Goal: Check status: Check status

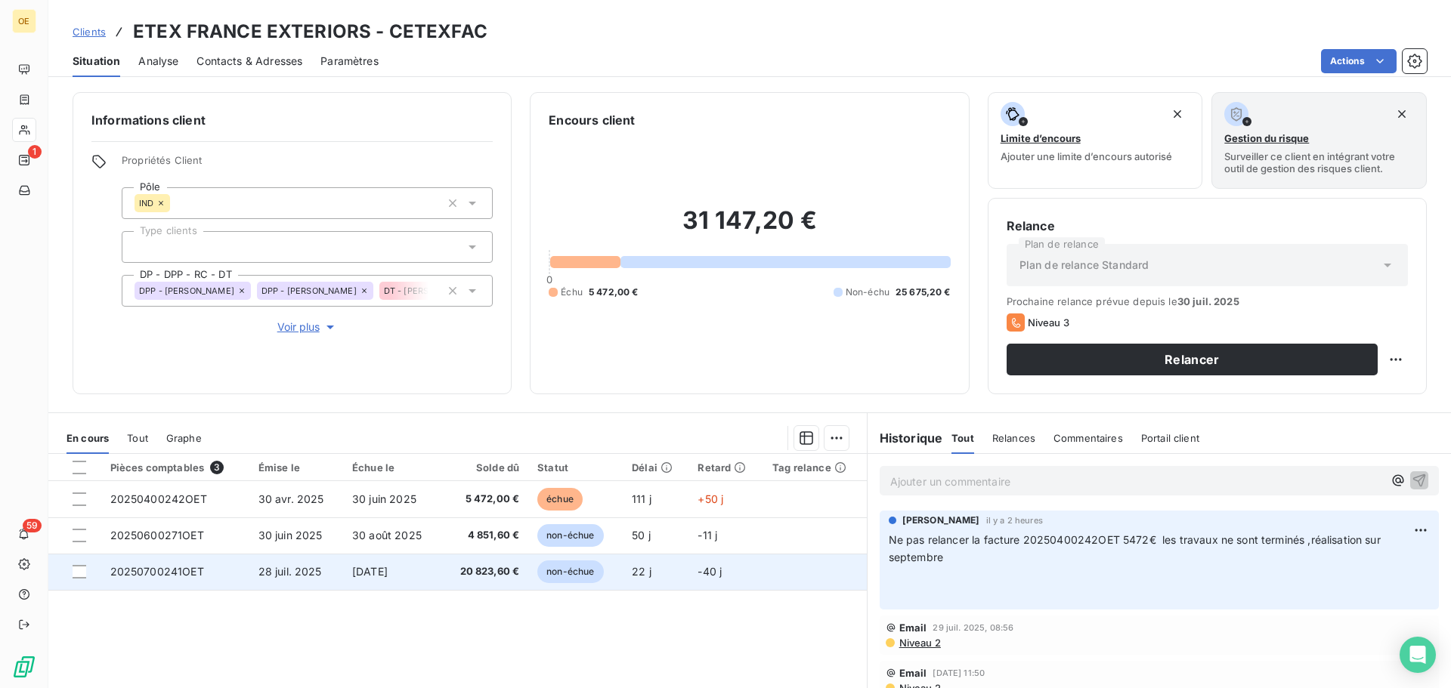
click at [314, 574] on span "28 juil. 2025" at bounding box center [289, 571] width 63 height 13
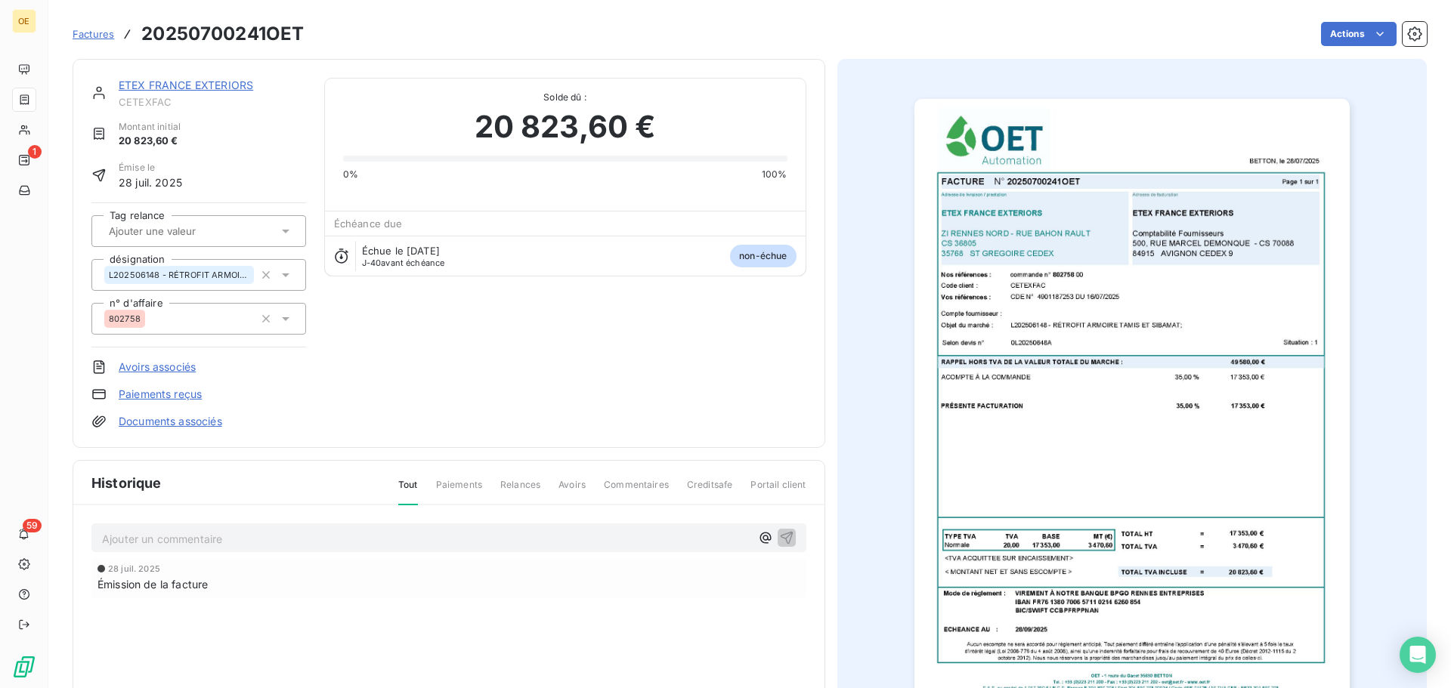
click at [1170, 472] on img "button" at bounding box center [1131, 406] width 435 height 615
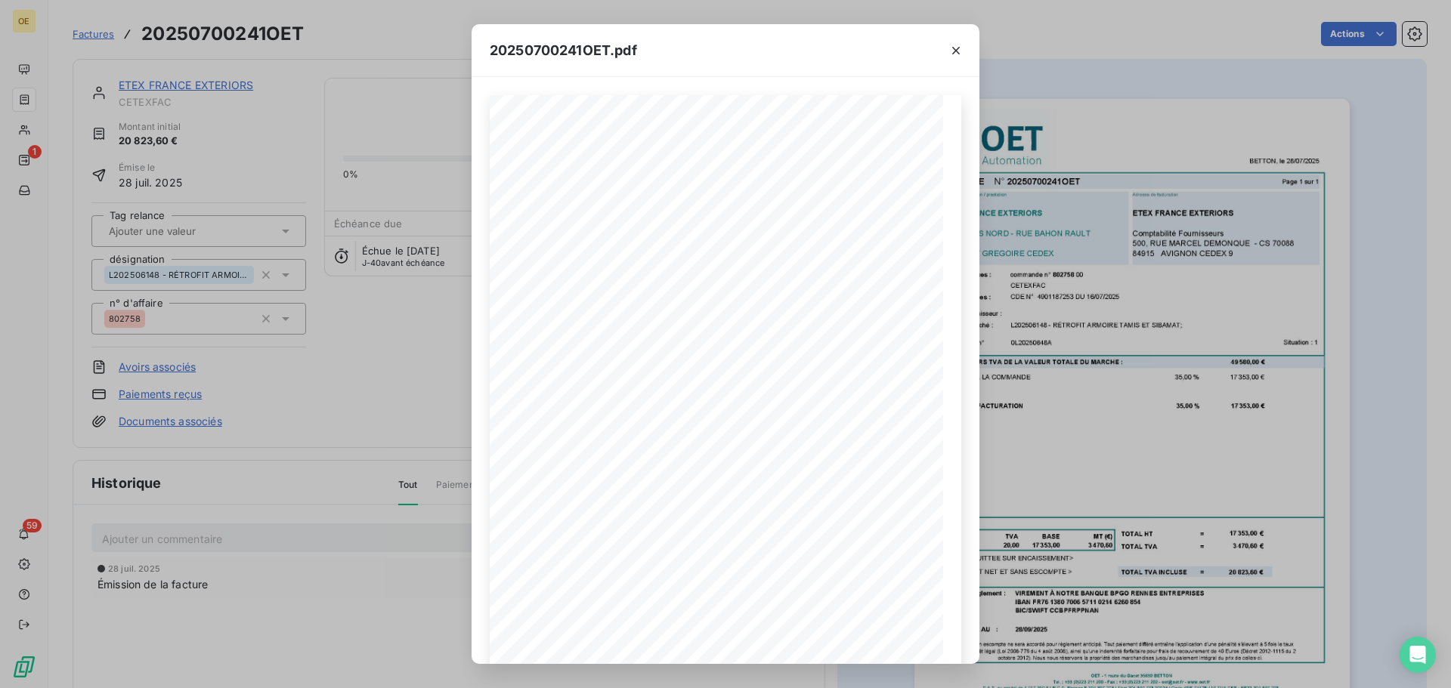
click at [1192, 509] on div "20250700241OET.pdf BETTON, le [DATE] FACTURE N° 20250700241OET Page 1 sur 1 com…" at bounding box center [725, 344] width 1451 height 688
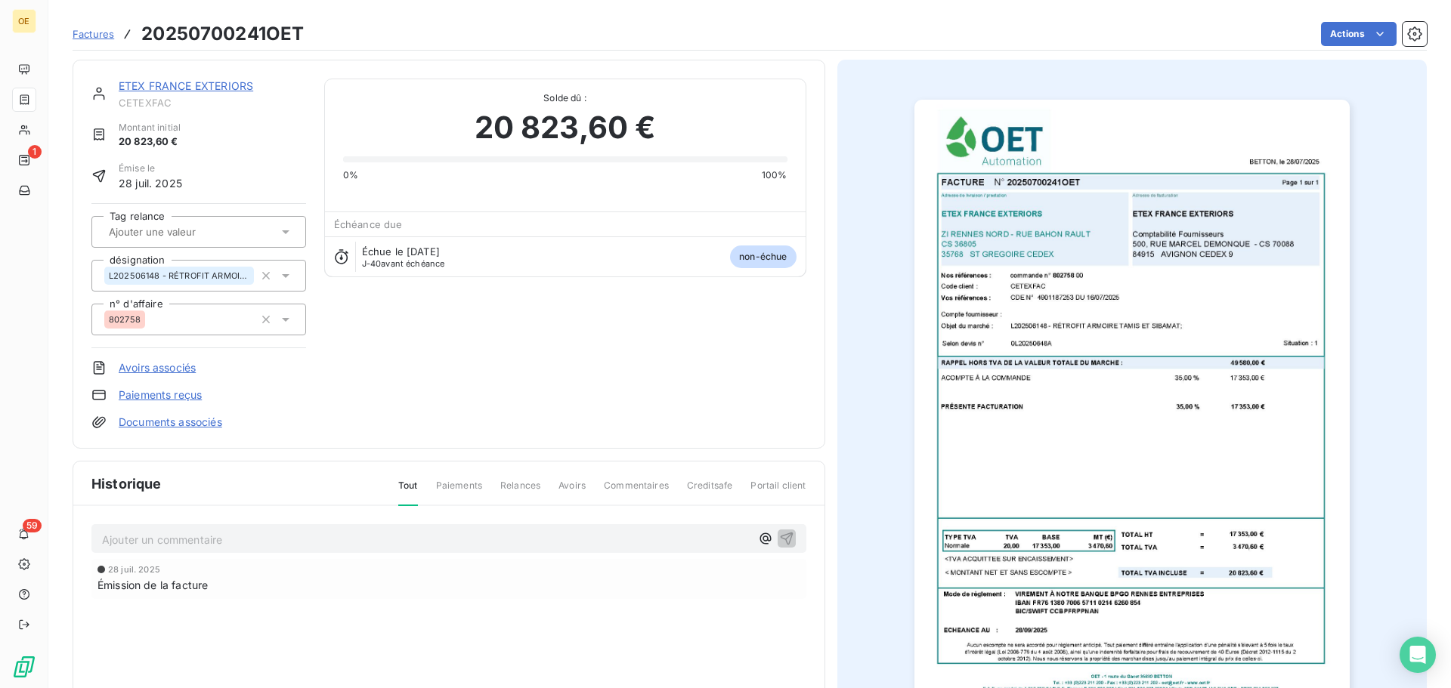
scroll to position [3, 0]
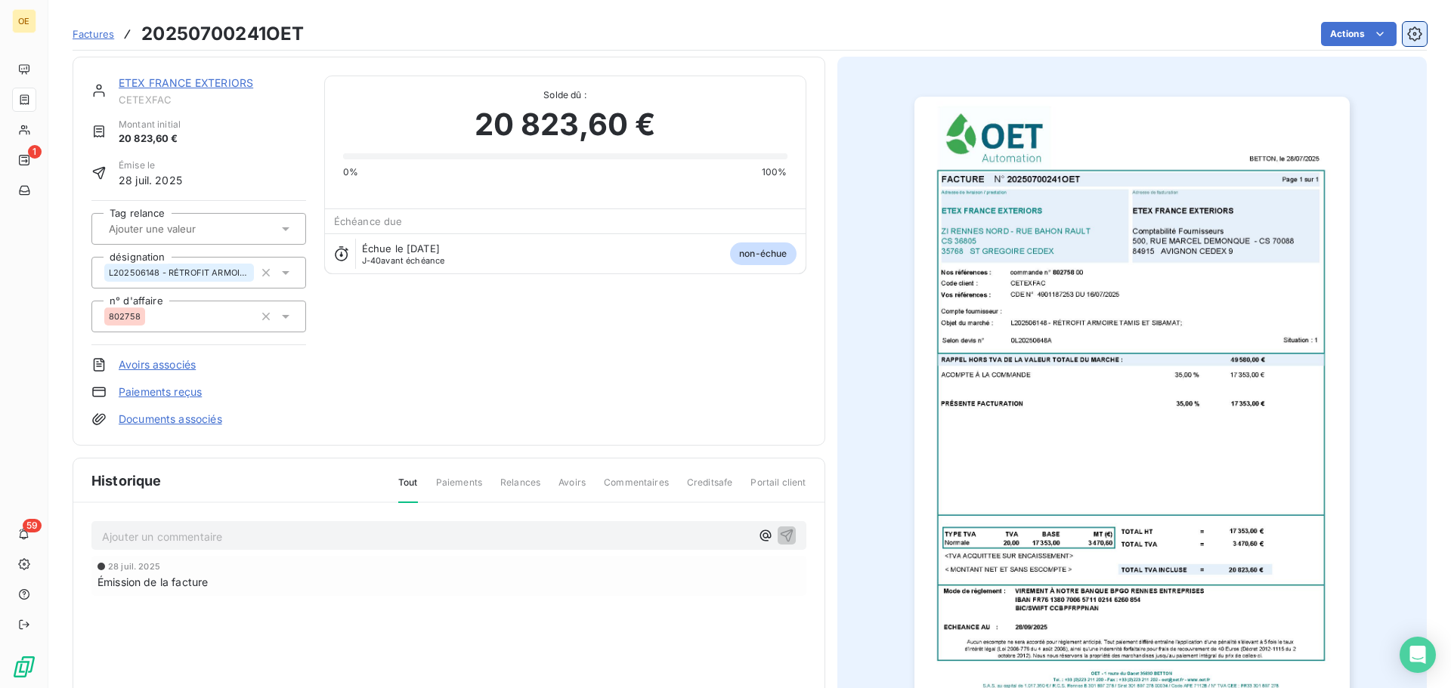
click at [1407, 35] on icon "button" at bounding box center [1414, 33] width 15 height 15
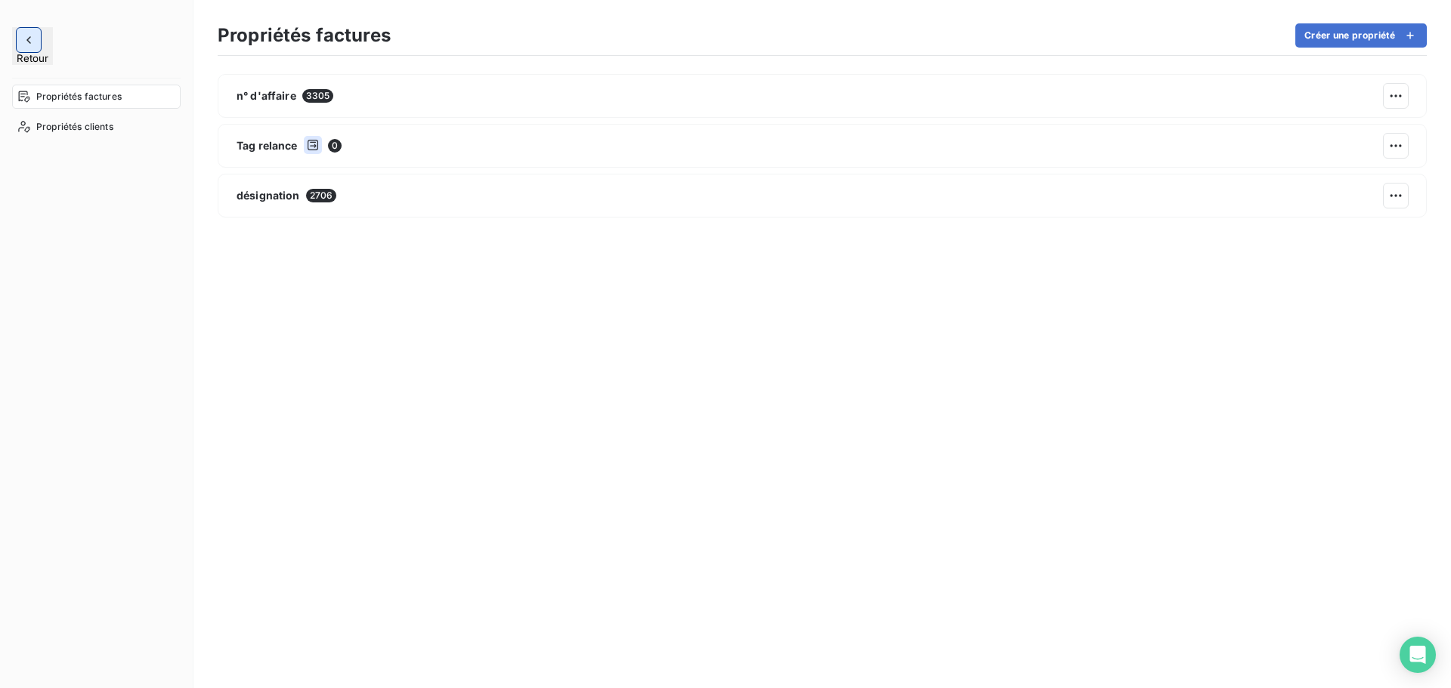
click at [29, 36] on icon "button" at bounding box center [28, 39] width 15 height 15
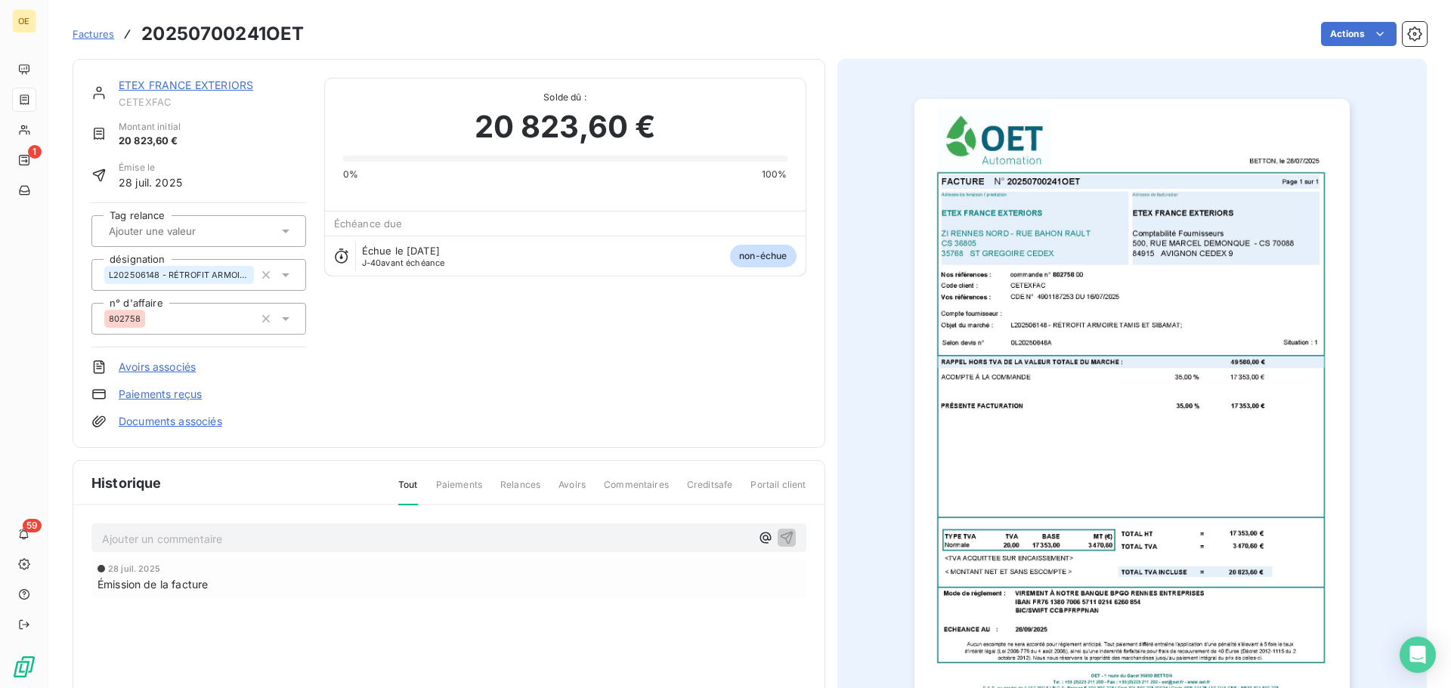
click at [101, 32] on span "Factures" at bounding box center [94, 34] width 42 height 12
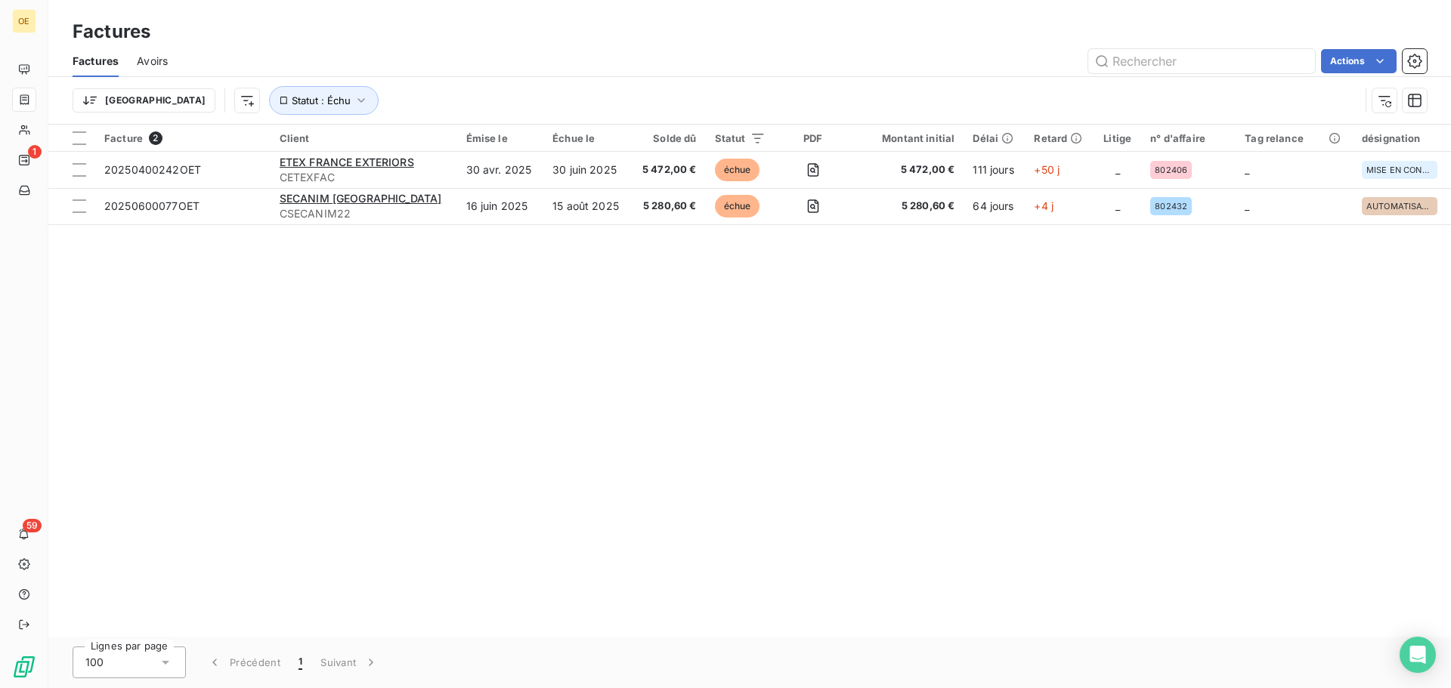
click at [154, 58] on span "Avoirs" at bounding box center [152, 61] width 31 height 15
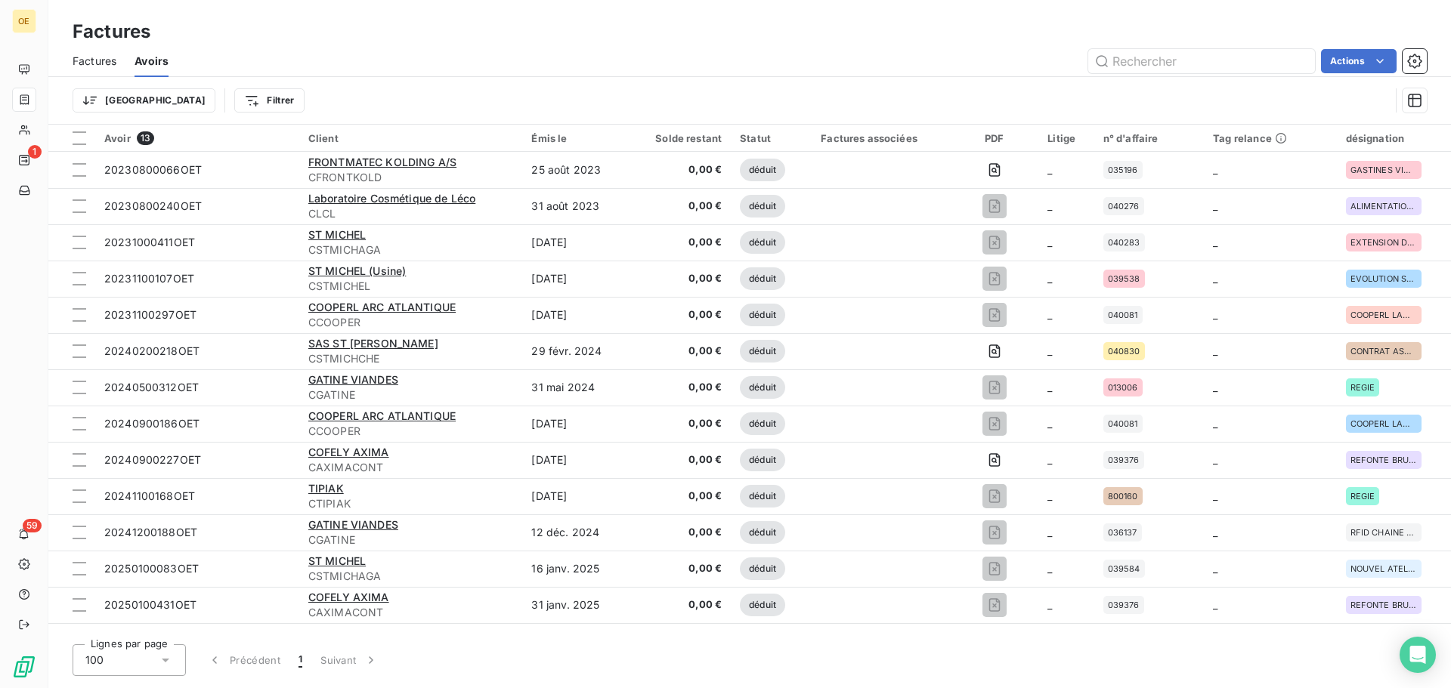
click at [96, 58] on span "Factures" at bounding box center [95, 61] width 44 height 15
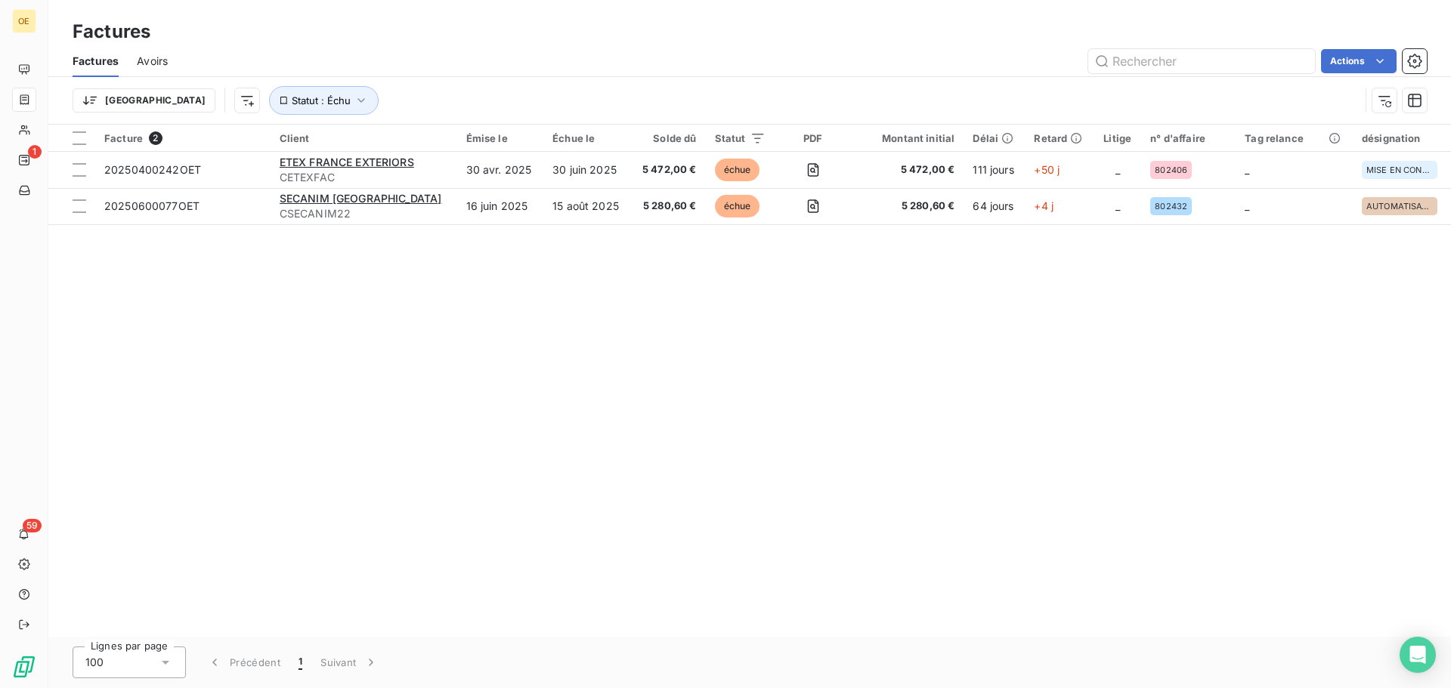
click at [153, 64] on span "Avoirs" at bounding box center [152, 61] width 31 height 15
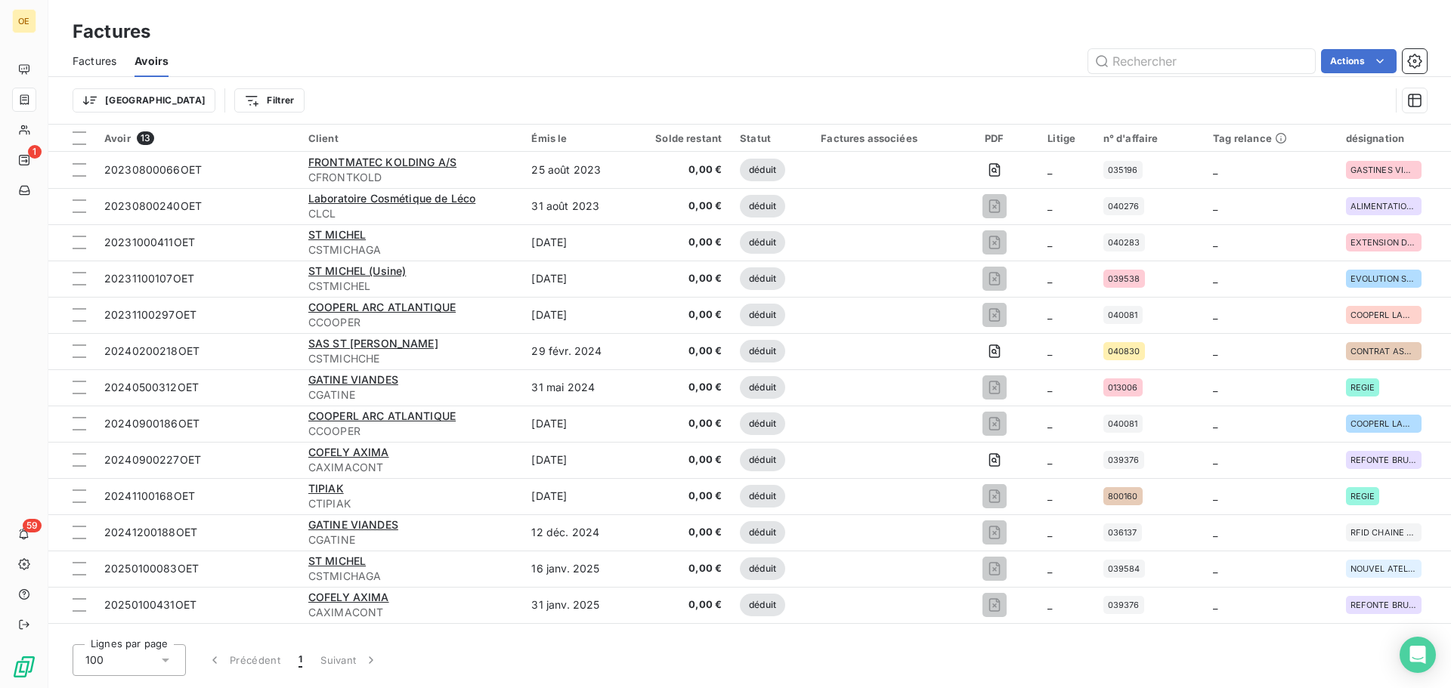
click at [76, 47] on div "Factures" at bounding box center [95, 61] width 44 height 32
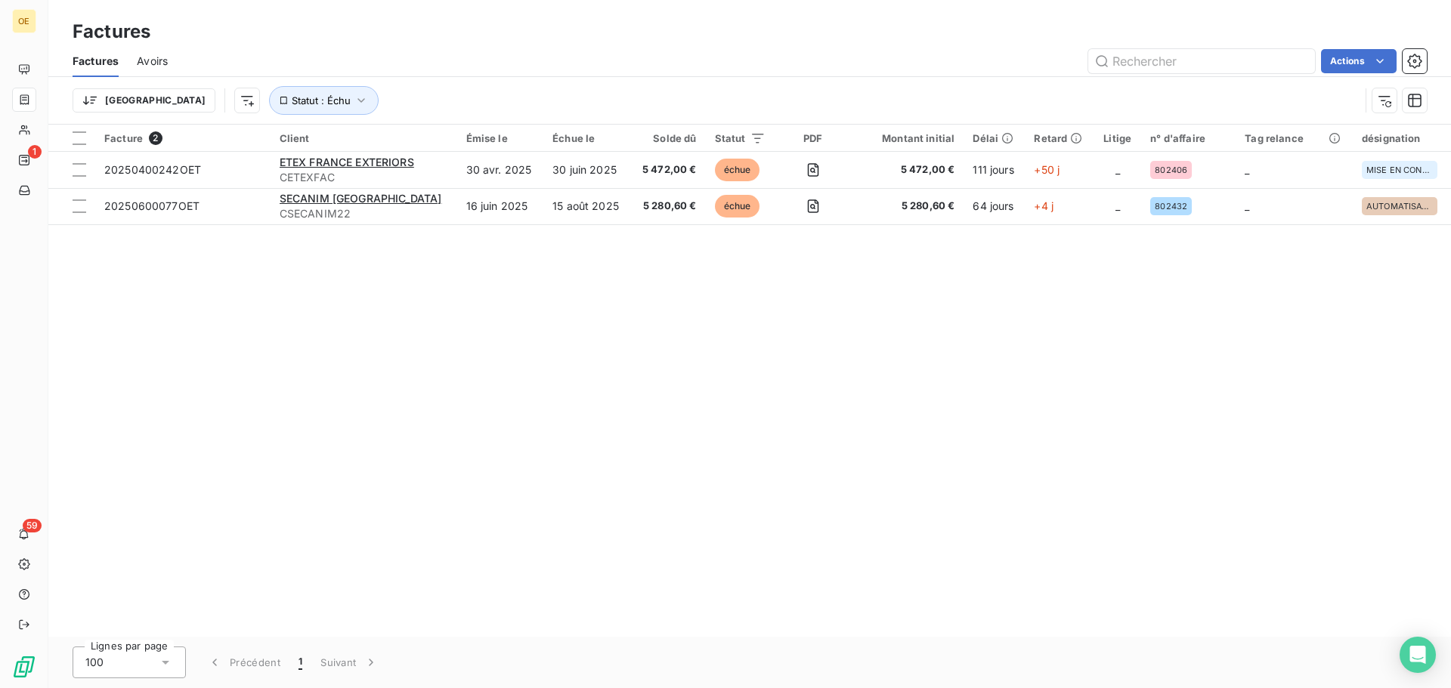
click at [85, 54] on span "Factures" at bounding box center [96, 61] width 46 height 15
click at [89, 57] on span "Factures" at bounding box center [96, 61] width 46 height 15
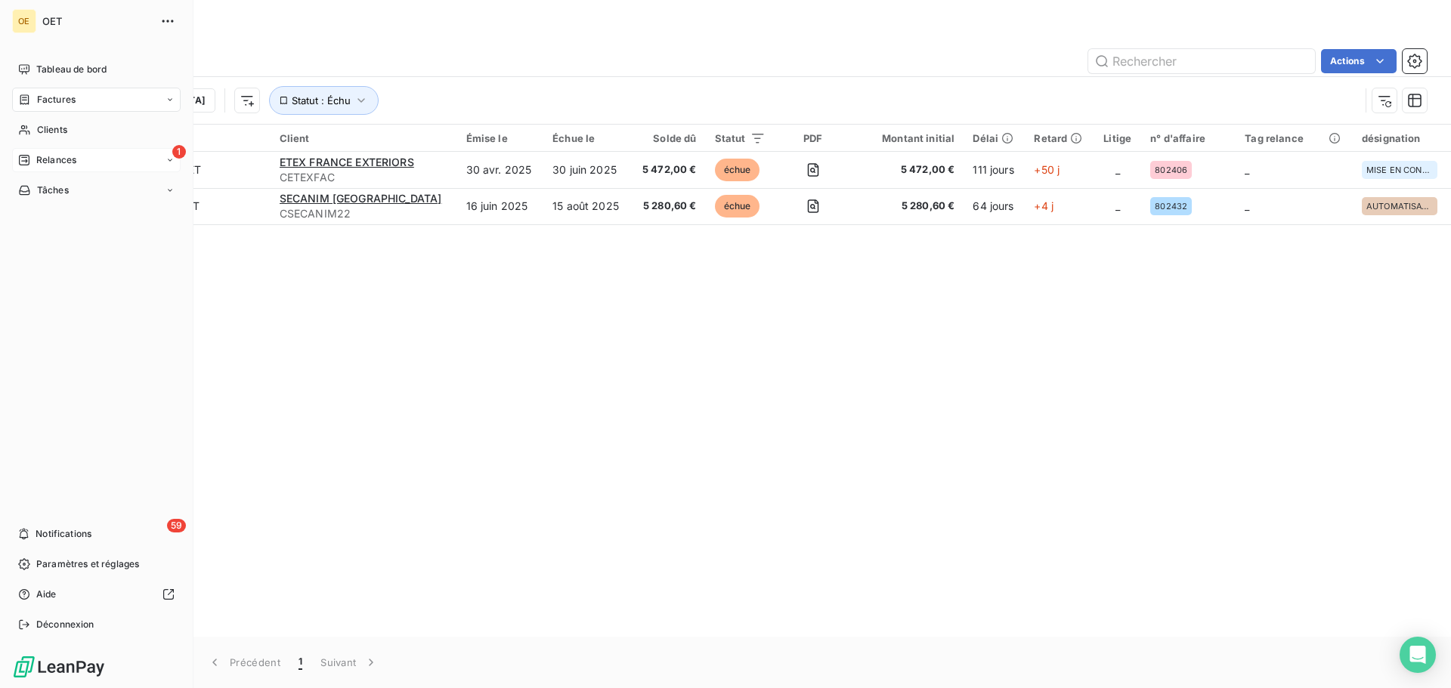
click at [26, 159] on icon at bounding box center [24, 160] width 12 height 12
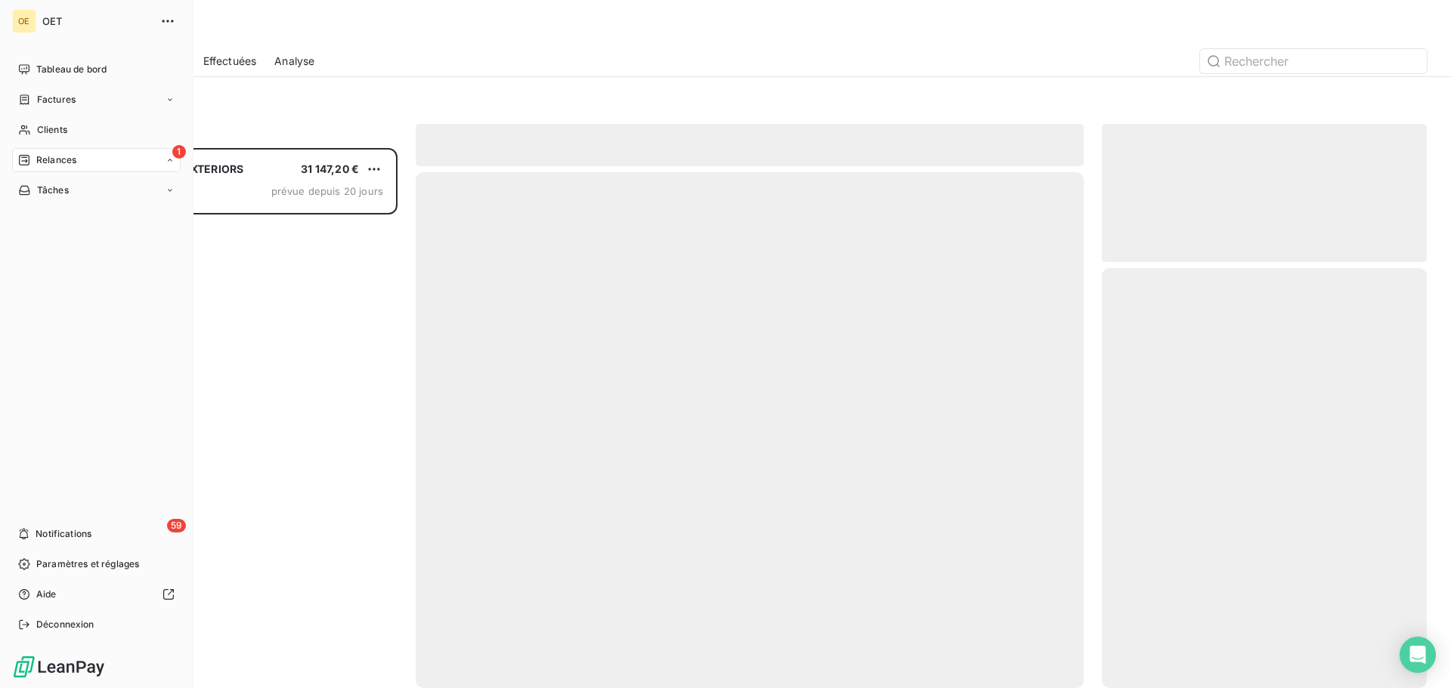
scroll to position [529, 314]
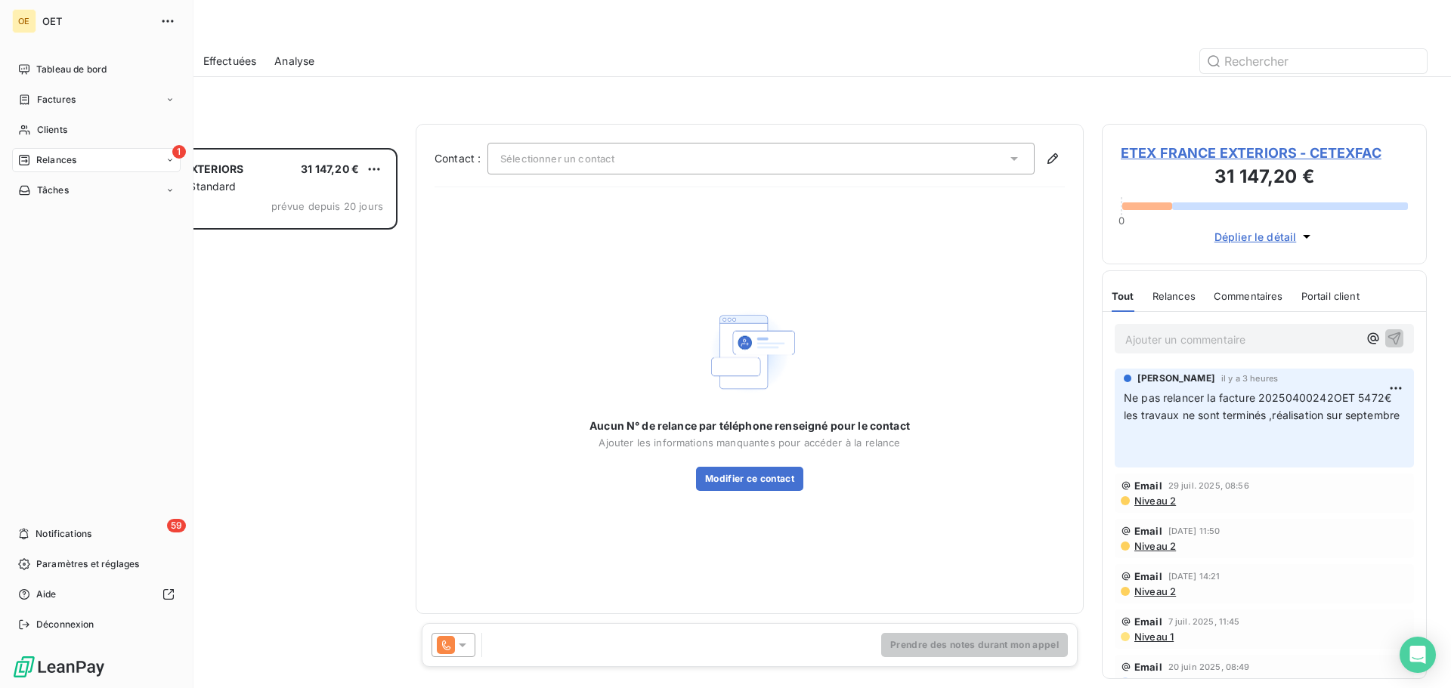
click at [165, 159] on div "1 Relances" at bounding box center [96, 160] width 169 height 24
click at [56, 221] on span "À venir" at bounding box center [51, 221] width 31 height 14
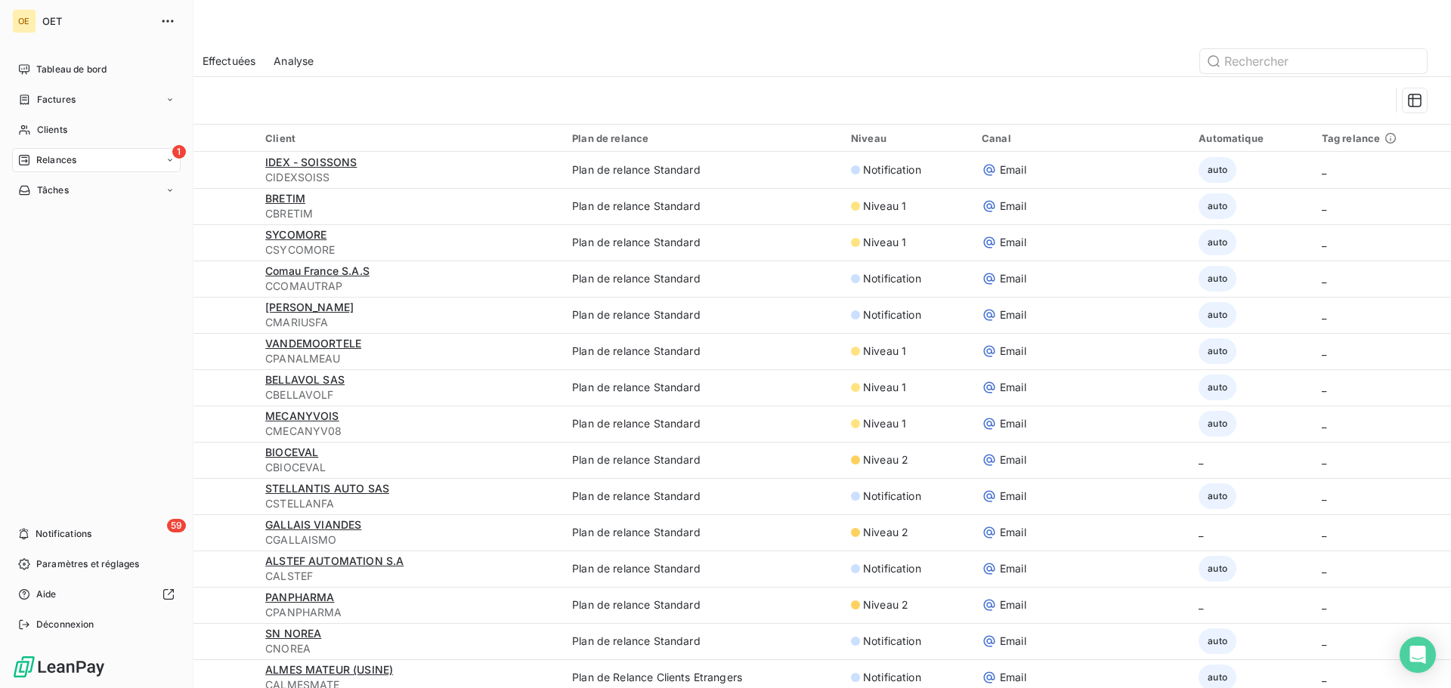
click at [172, 162] on icon at bounding box center [170, 160] width 9 height 9
click at [81, 244] on span "Effectuées" at bounding box center [59, 251] width 47 height 14
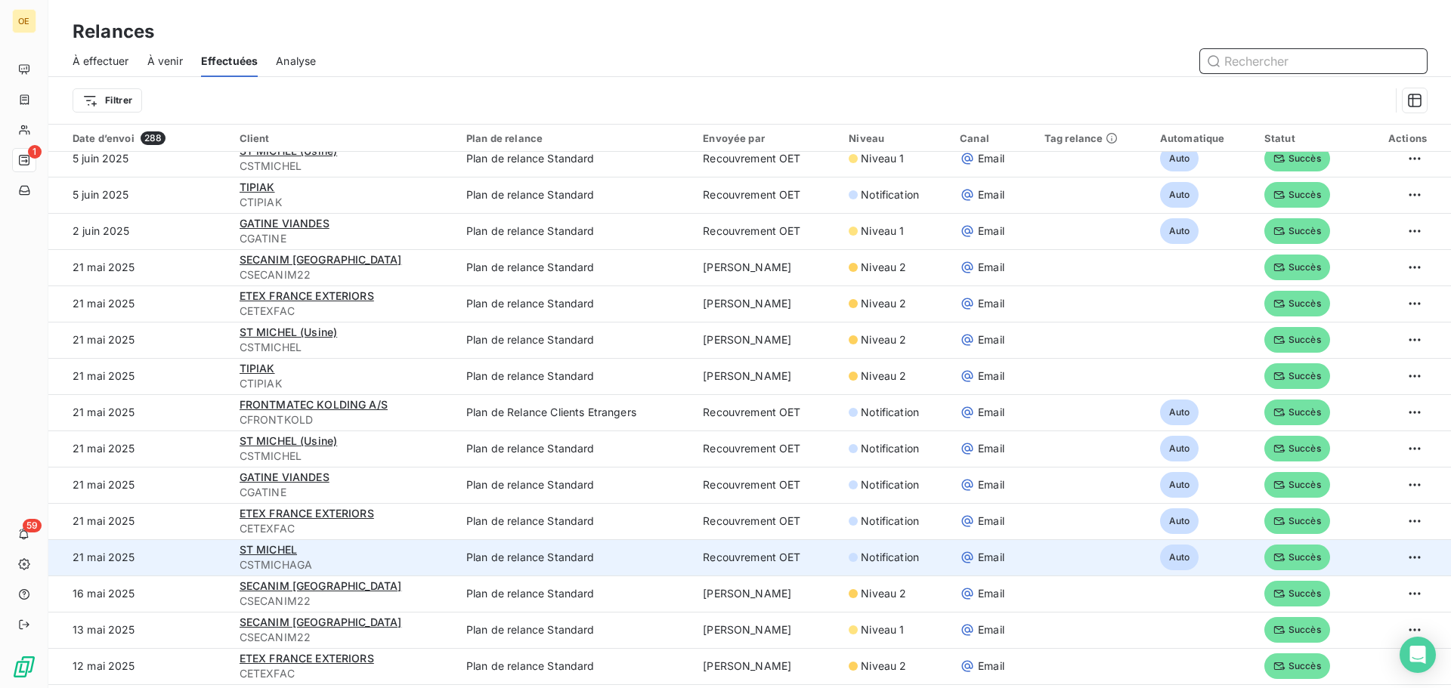
scroll to position [882, 0]
